Goal: Task Accomplishment & Management: Use online tool/utility

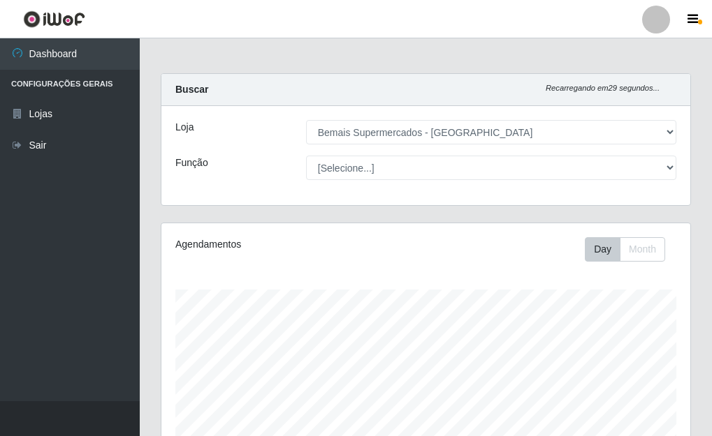
select select "249"
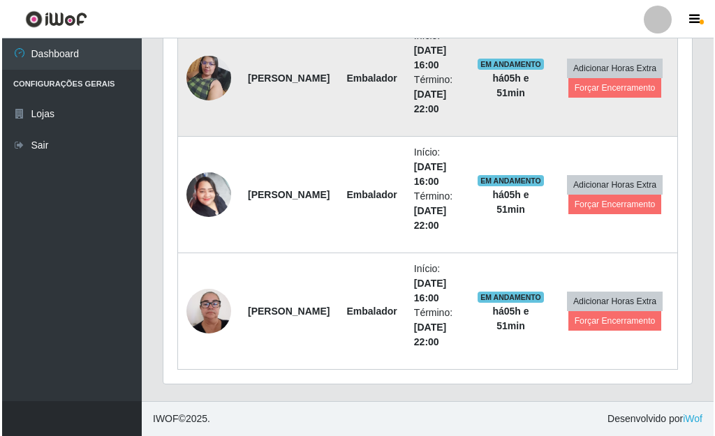
scroll to position [290, 529]
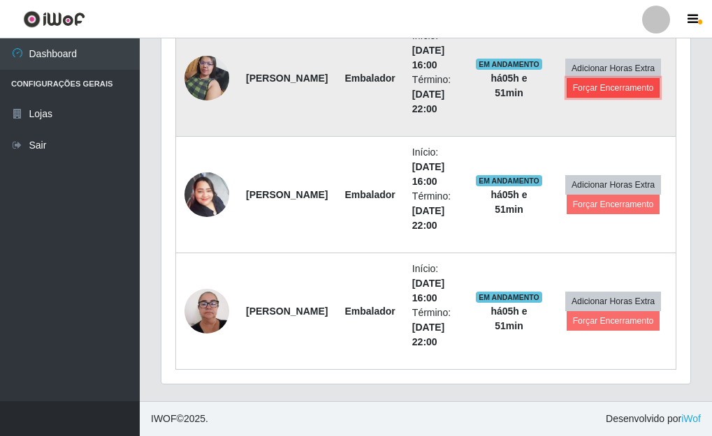
click at [625, 85] on button "Forçar Encerramento" at bounding box center [613, 88] width 94 height 20
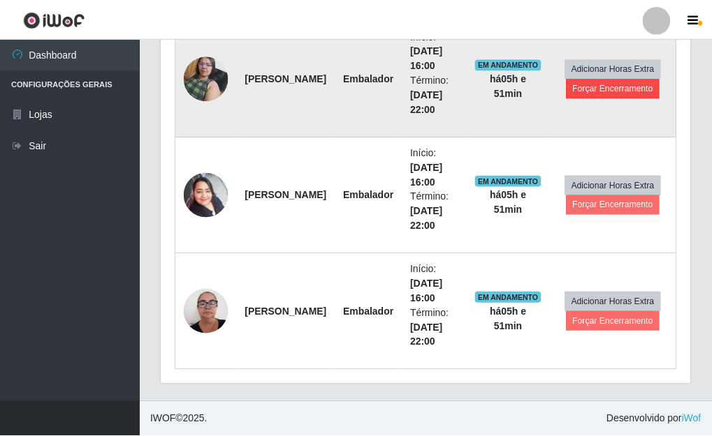
scroll to position [290, 520]
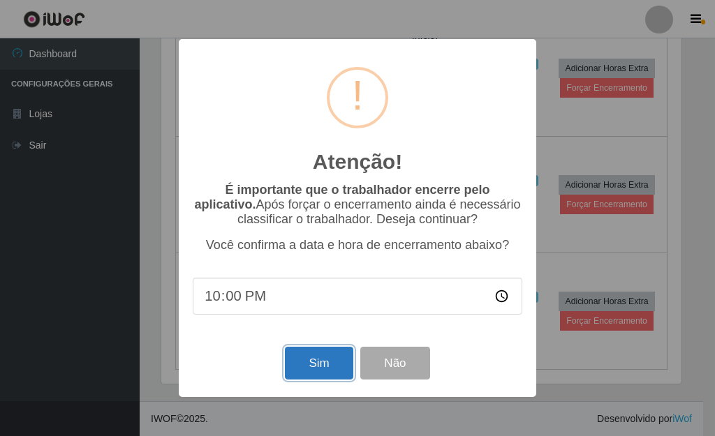
click at [308, 364] on button "Sim" at bounding box center [319, 363] width 68 height 33
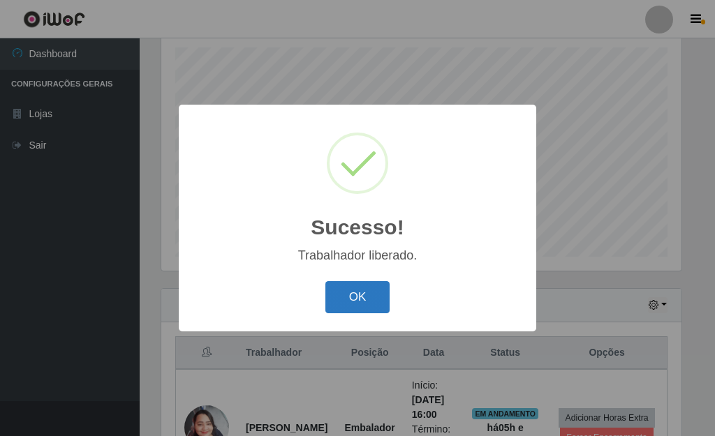
click at [369, 291] on button "OK" at bounding box center [357, 297] width 65 height 33
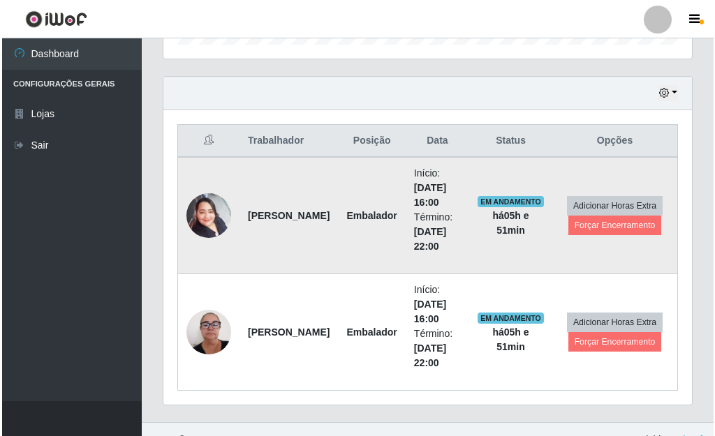
scroll to position [476, 0]
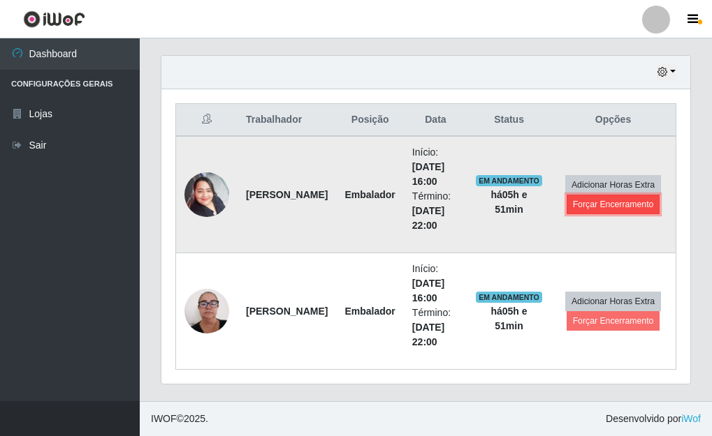
click at [608, 210] on button "Forçar Encerramento" at bounding box center [613, 205] width 94 height 20
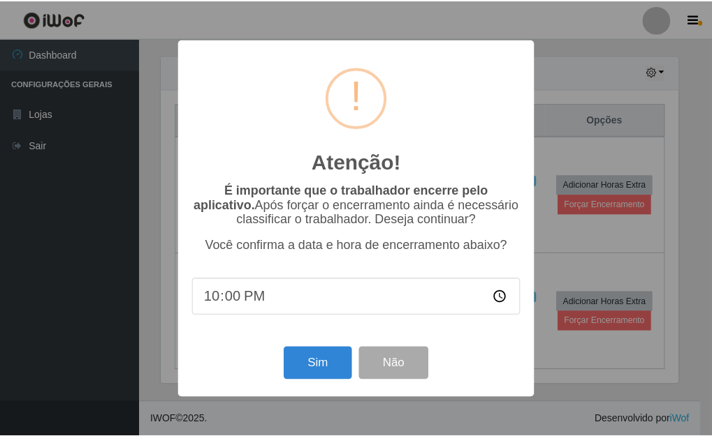
scroll to position [290, 520]
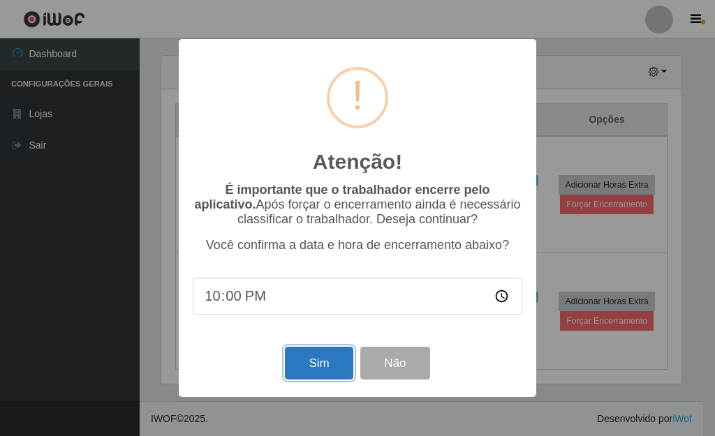
click at [330, 362] on button "Sim" at bounding box center [319, 363] width 68 height 33
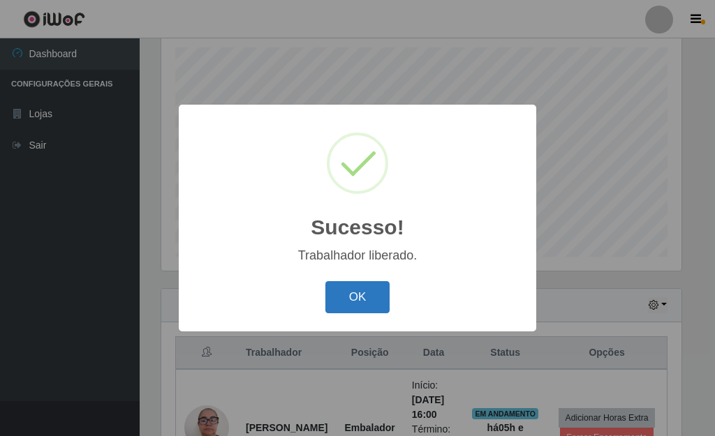
click at [351, 297] on button "OK" at bounding box center [357, 297] width 65 height 33
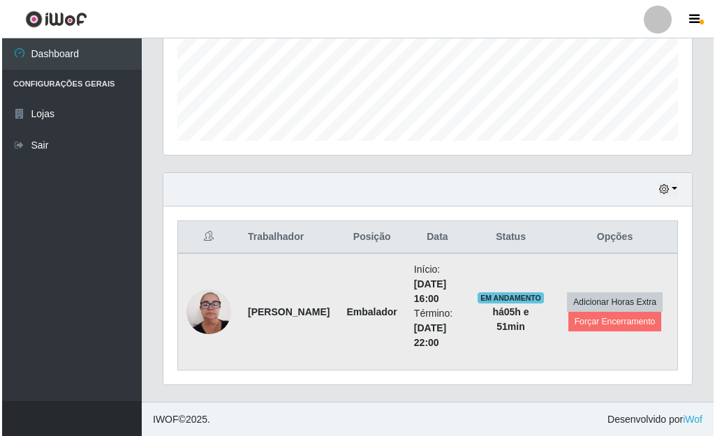
scroll to position [359, 0]
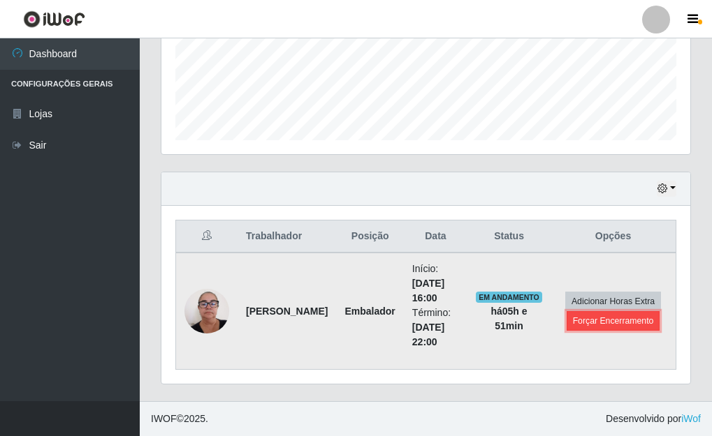
click at [605, 322] on button "Forçar Encerramento" at bounding box center [613, 321] width 94 height 20
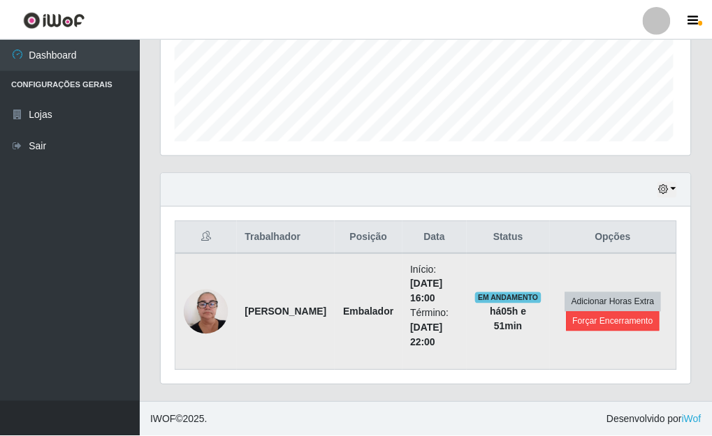
scroll to position [290, 520]
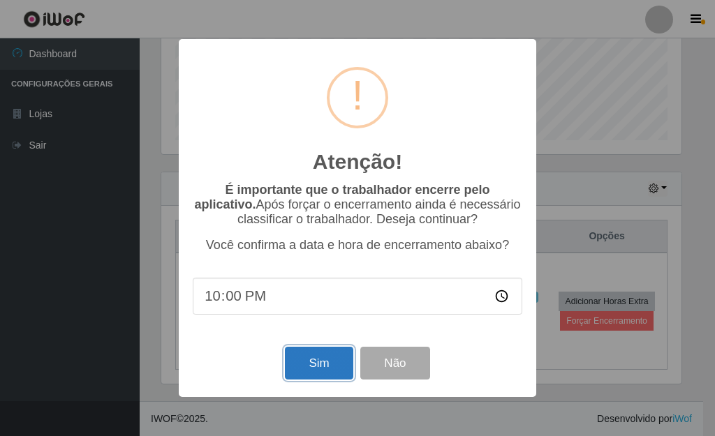
click at [320, 364] on button "Sim" at bounding box center [319, 363] width 68 height 33
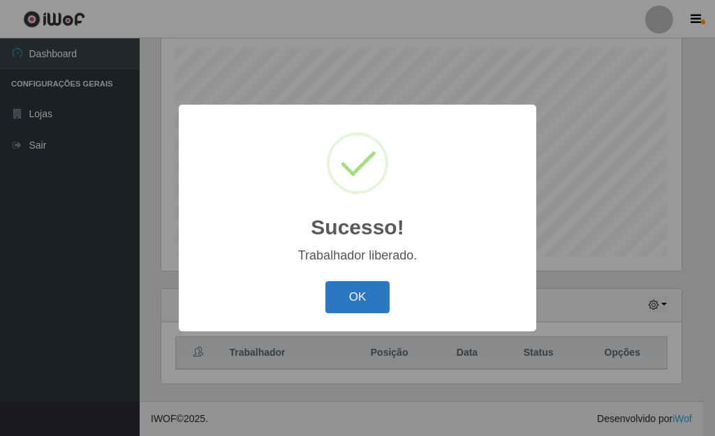
click at [345, 304] on button "OK" at bounding box center [357, 297] width 65 height 33
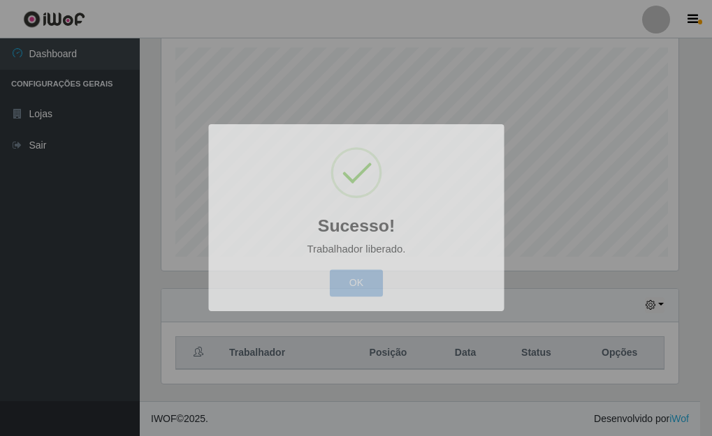
scroll to position [0, 0]
